Goal: Navigation & Orientation: Find specific page/section

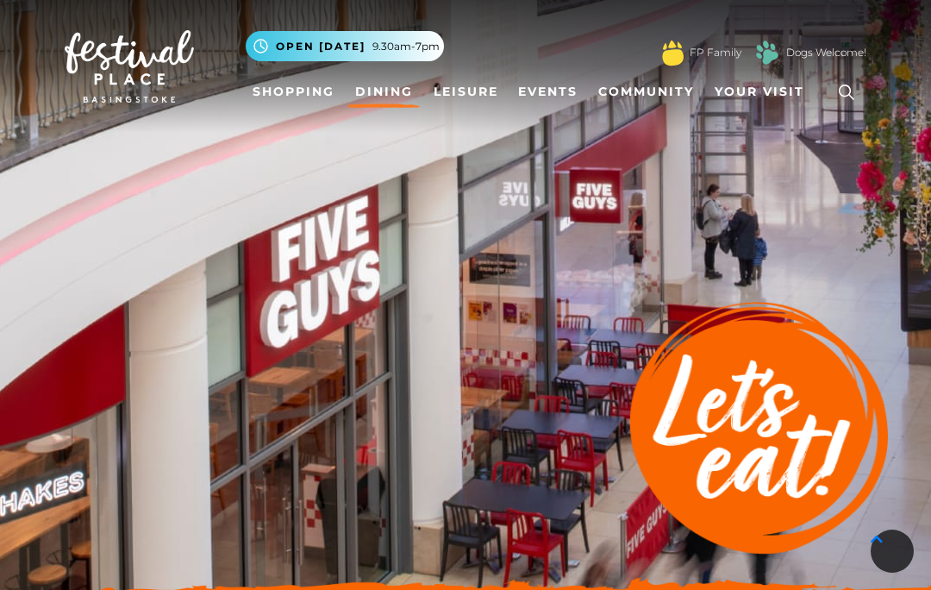
scroll to position [515, 0]
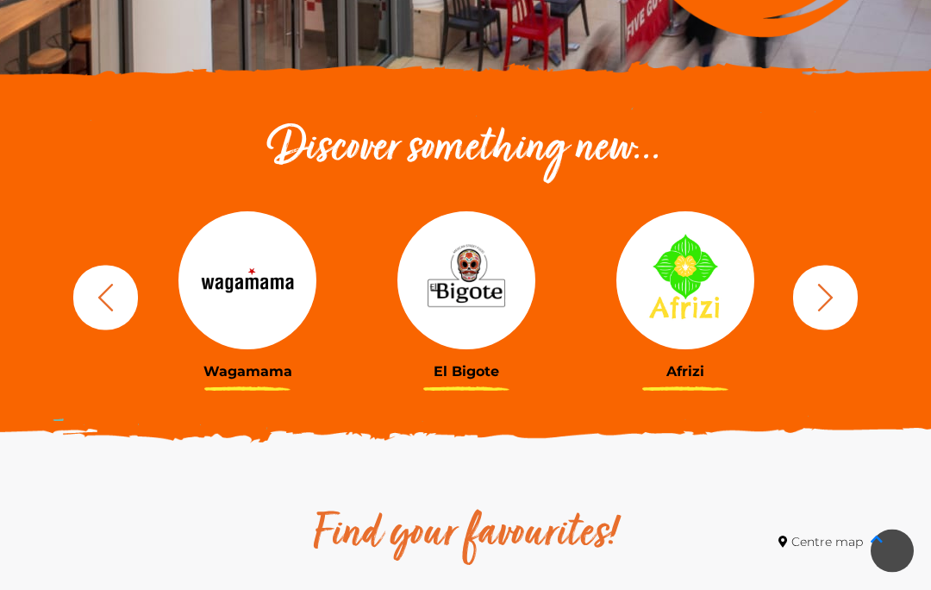
click at [692, 292] on img at bounding box center [685, 281] width 138 height 138
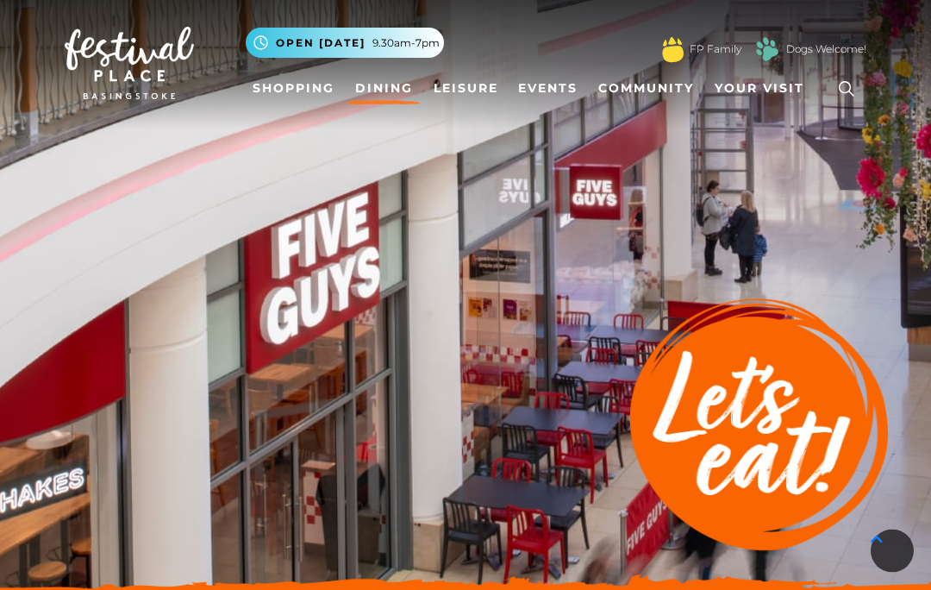
scroll to position [0, 0]
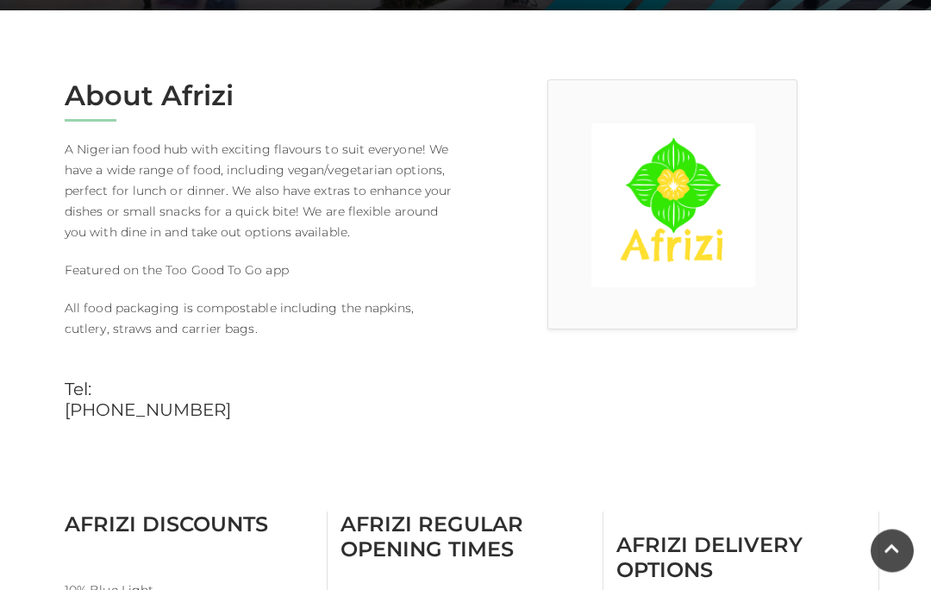
scroll to position [421, 0]
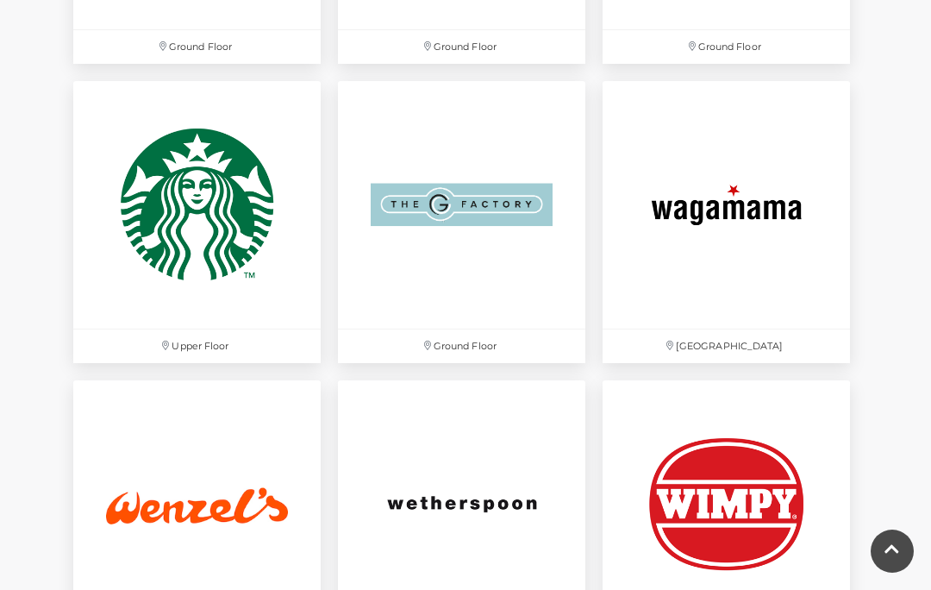
scroll to position [4650, 0]
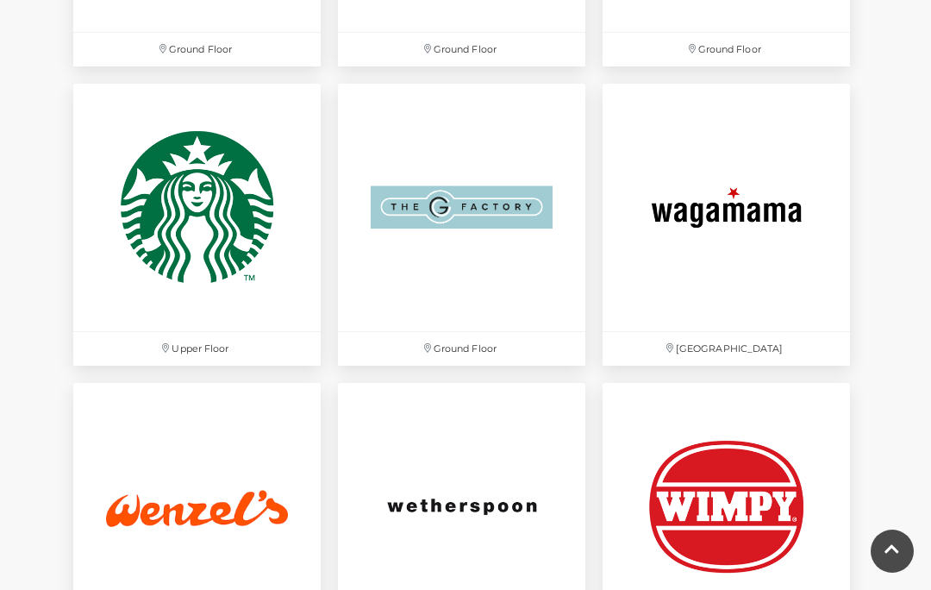
click at [512, 211] on img at bounding box center [461, 207] width 247 height 247
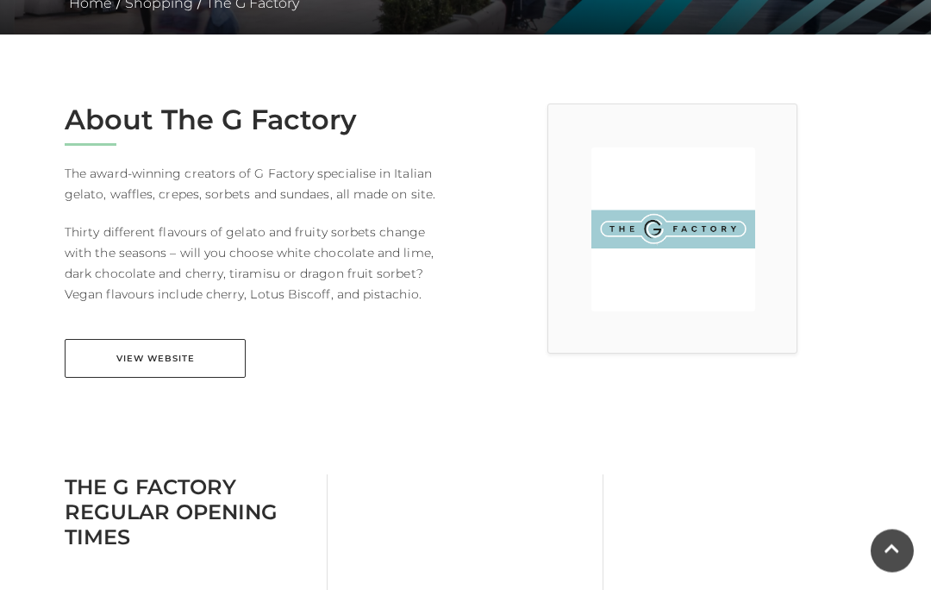
scroll to position [396, 0]
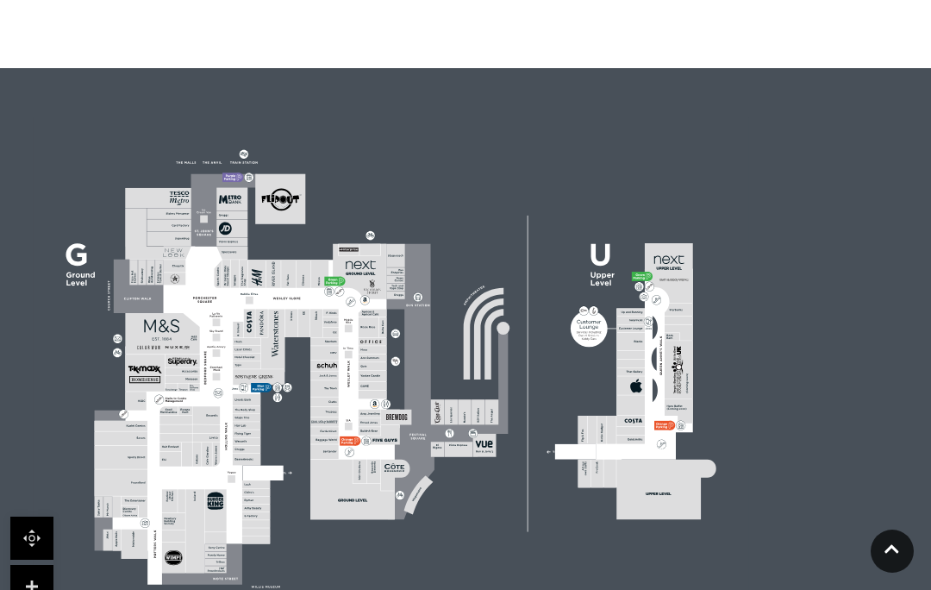
scroll to position [1054, 0]
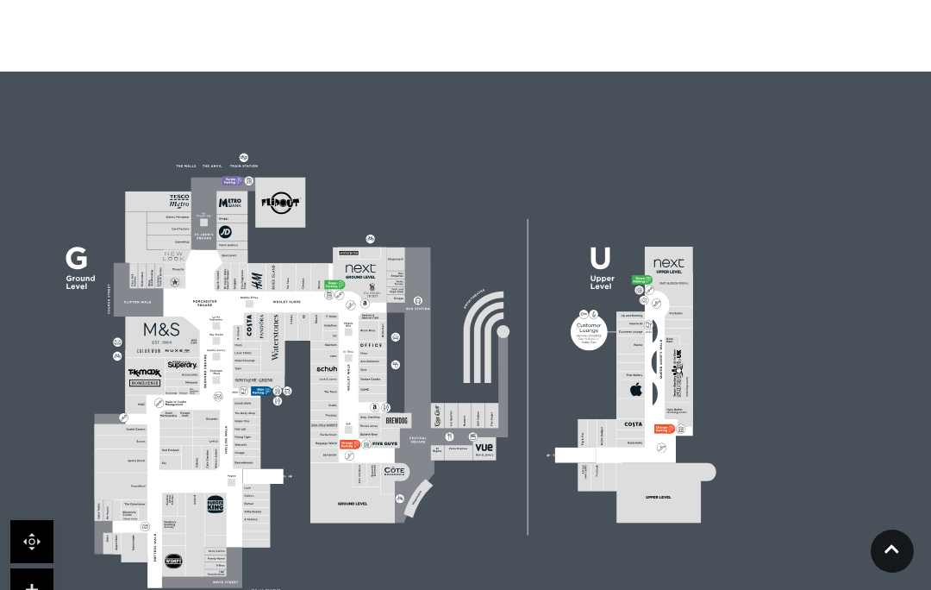
click at [883, 572] on link at bounding box center [891, 550] width 43 height 43
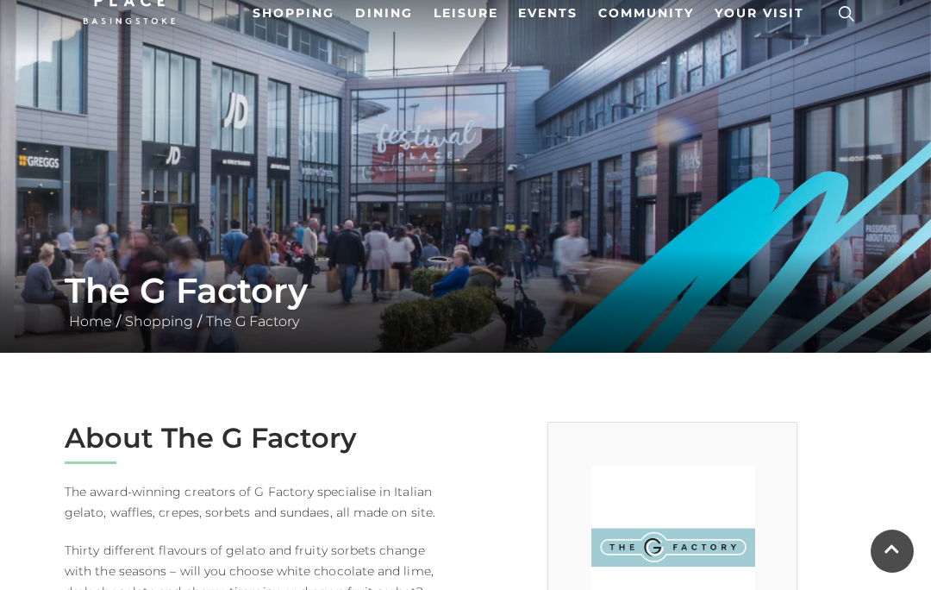
scroll to position [0, 0]
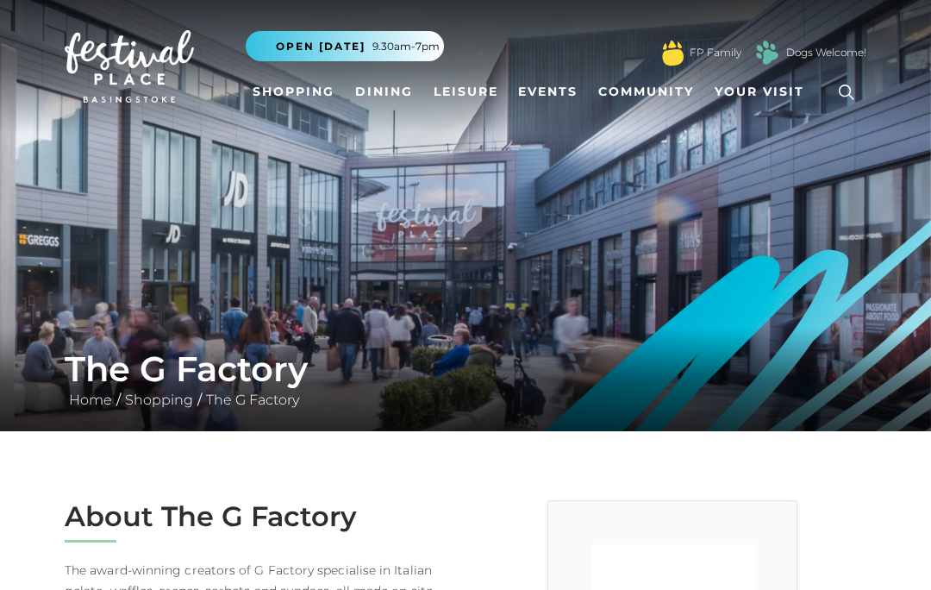
click at [290, 98] on link "Shopping" at bounding box center [294, 92] width 96 height 32
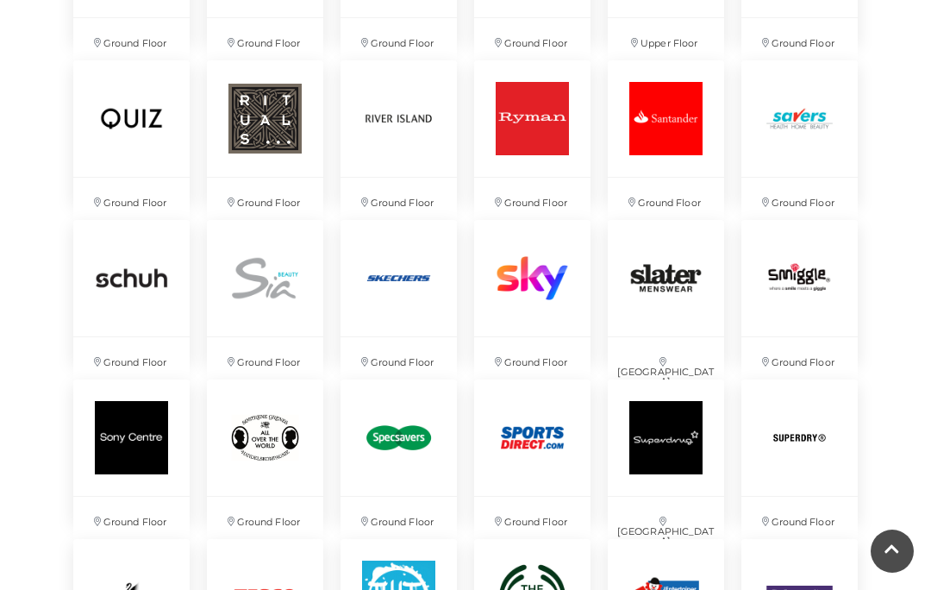
scroll to position [3184, 0]
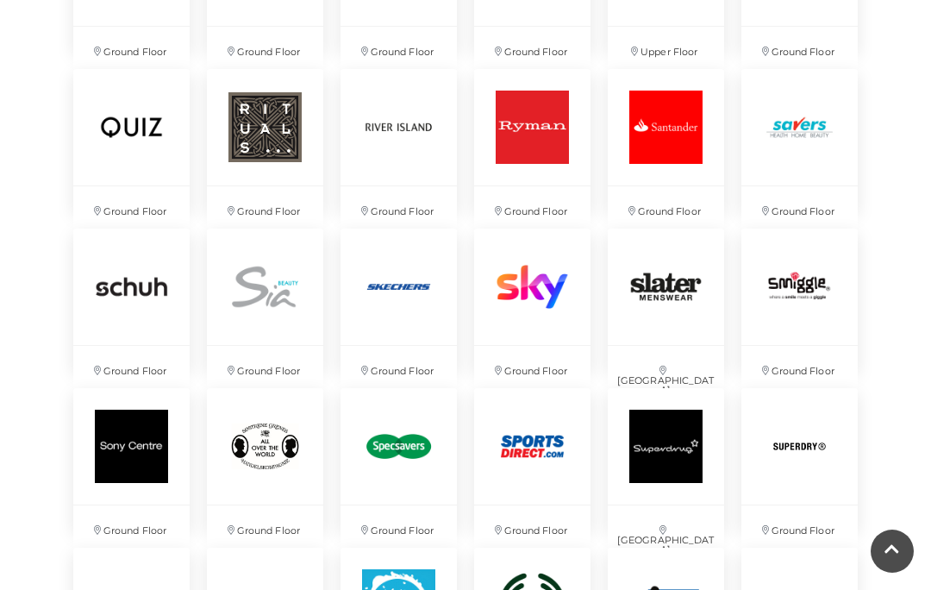
click at [281, 431] on img at bounding box center [265, 446] width 116 height 116
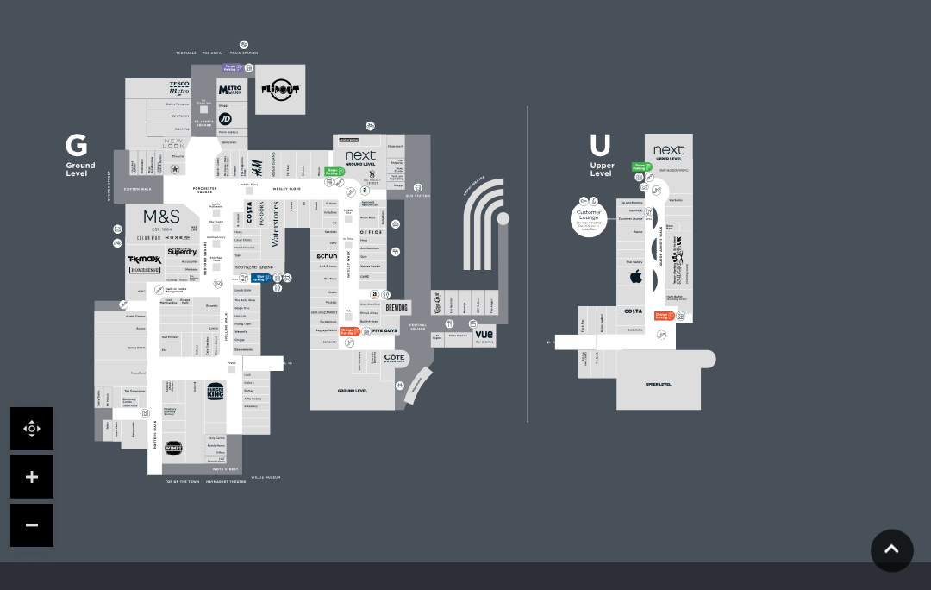
scroll to position [1143, 0]
click at [889, 557] on icon at bounding box center [891, 548] width 15 height 16
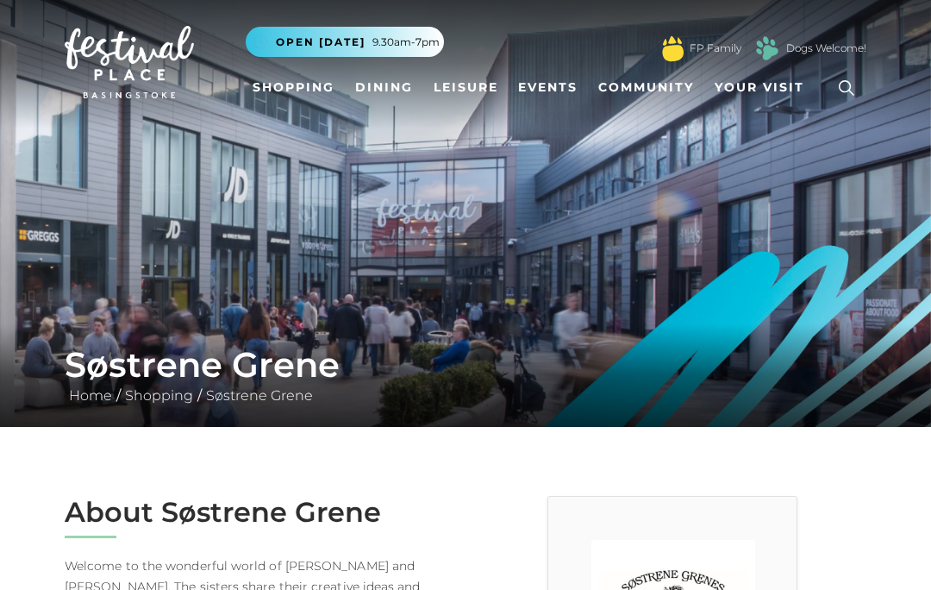
scroll to position [3, 0]
click at [763, 86] on span "Your Visit" at bounding box center [759, 88] width 90 height 18
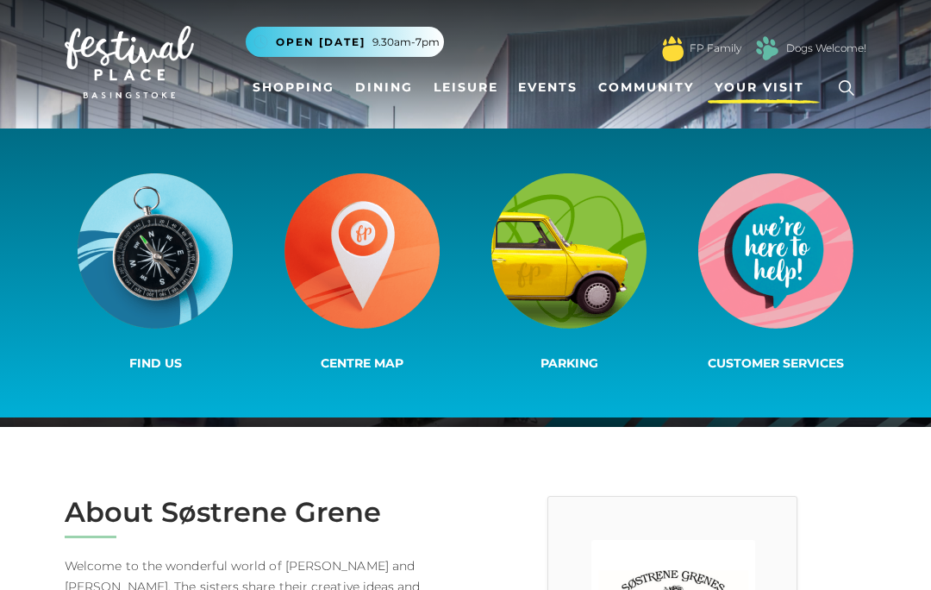
scroll to position [4, 0]
click at [161, 268] on img at bounding box center [155, 250] width 155 height 155
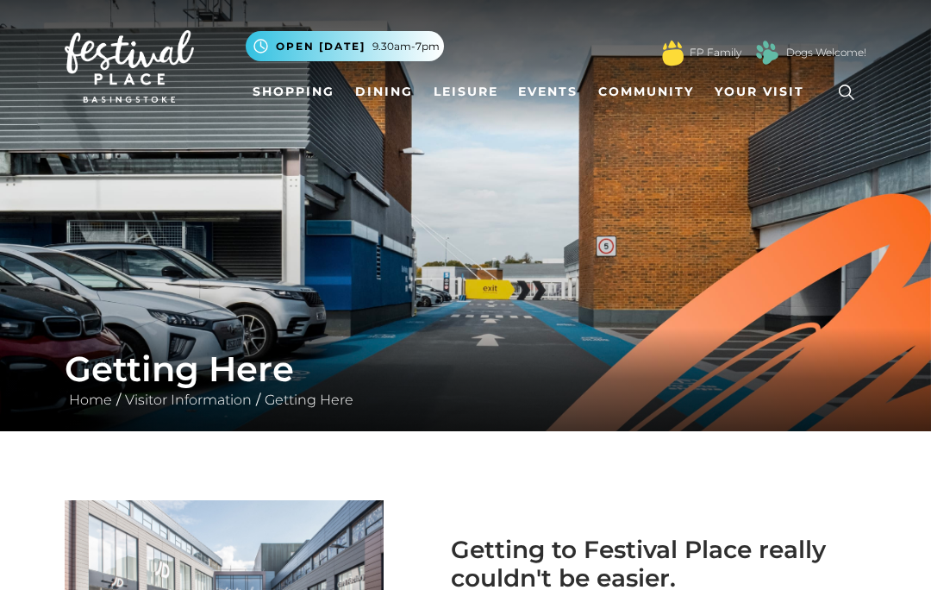
click at [481, 84] on link "Leisure" at bounding box center [466, 92] width 78 height 32
